Goal: Navigation & Orientation: Find specific page/section

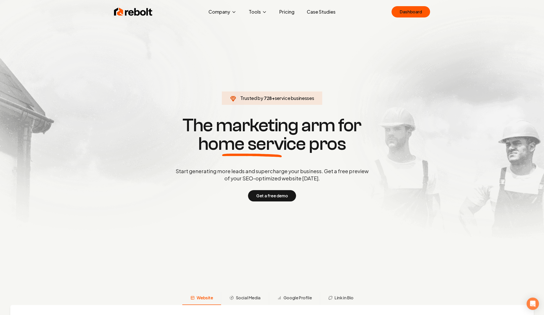
drag, startPoint x: 401, startPoint y: 13, endPoint x: 365, endPoint y: 13, distance: 36.4
click at [401, 13] on link "Dashboard" at bounding box center [410, 11] width 38 height 11
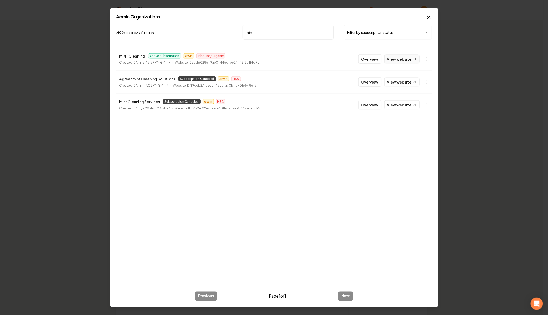
type input "mint"
click at [412, 55] on link "View website" at bounding box center [402, 59] width 35 height 9
click at [375, 56] on button "Overview" at bounding box center [370, 58] width 23 height 9
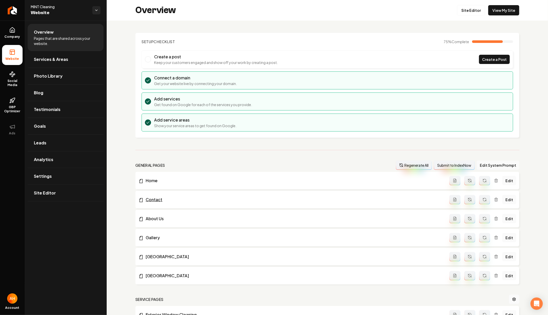
scroll to position [494, 0]
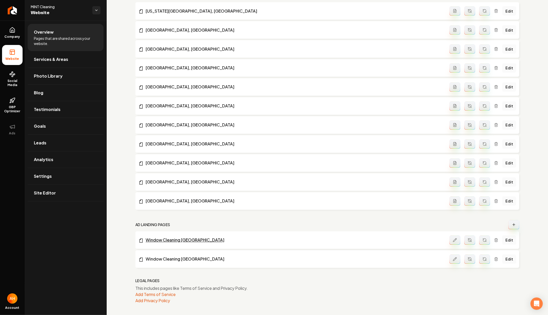
click at [173, 240] on link "Window Cleaning Las Vegas" at bounding box center [294, 240] width 311 height 6
click at [173, 259] on link "Window Cleaning Salt Lake City" at bounding box center [294, 259] width 311 height 6
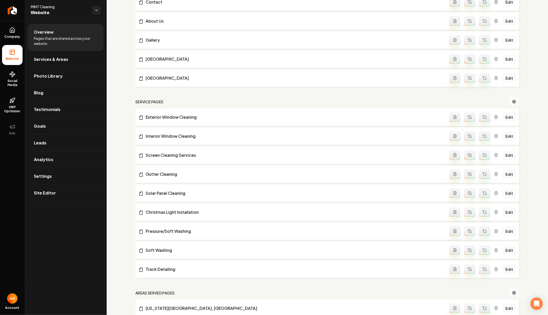
scroll to position [139, 0]
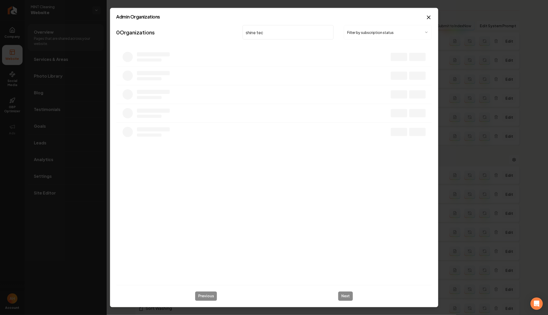
type input "shine tech"
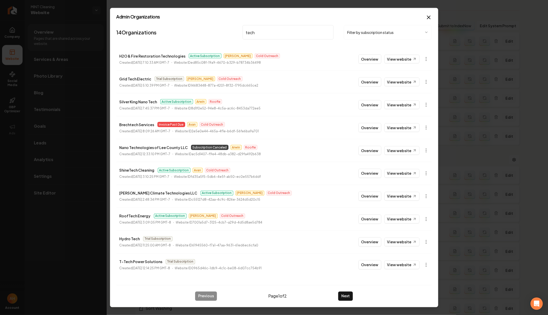
click at [303, 32] on input "tech" at bounding box center [288, 32] width 91 height 14
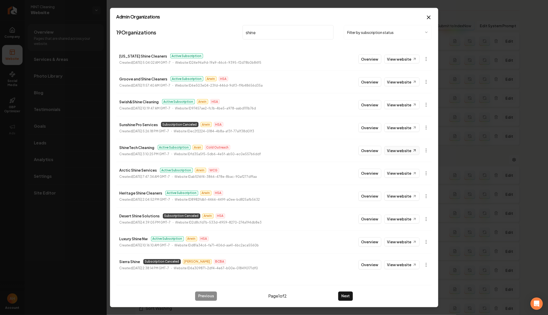
type input "shine"
click at [396, 149] on link "View website" at bounding box center [402, 150] width 35 height 9
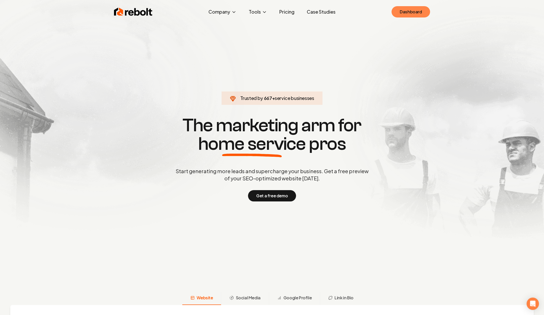
click at [406, 10] on link "Dashboard" at bounding box center [410, 11] width 38 height 11
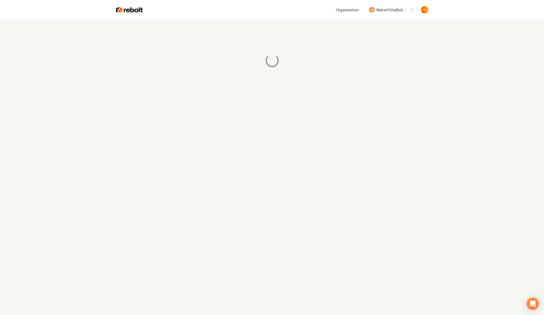
click at [253, 12] on div "Organization Rebolt Site Builder" at bounding box center [285, 9] width 285 height 9
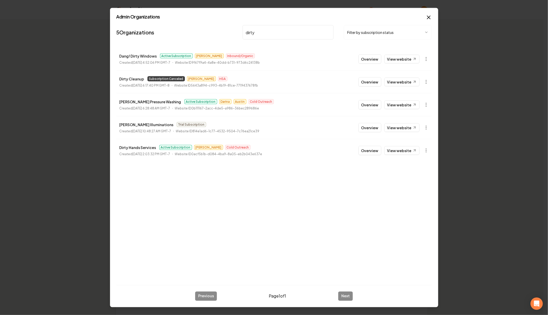
type input "dirty"
click at [135, 144] on p "Dirty Hands Services" at bounding box center [138, 147] width 37 height 6
copy p "Dirty Hands Services"
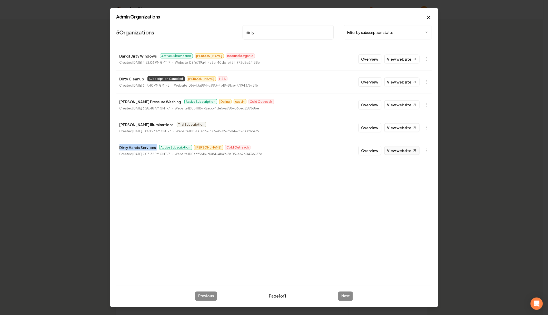
click at [400, 153] on link "View website" at bounding box center [402, 150] width 35 height 9
click at [403, 146] on link "View website" at bounding box center [402, 150] width 35 height 9
copy p "Dirty Hands Services"
click at [430, 147] on body "Organization Rebolt Site Builder 2650 companies Add New Business Logo Company N…" at bounding box center [272, 157] width 544 height 315
click at [412, 182] on link "View in Clerk" at bounding box center [414, 186] width 33 height 8
